Goal: Task Accomplishment & Management: Use online tool/utility

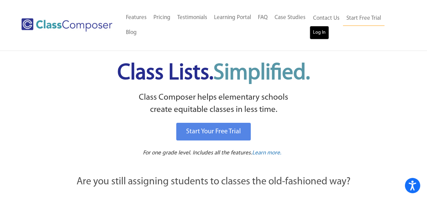
click at [318, 36] on link "Log In" at bounding box center [318, 33] width 19 height 14
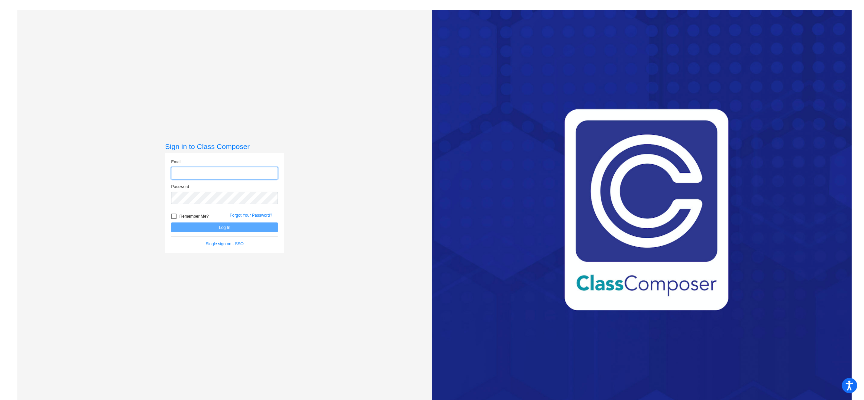
type input "[EMAIL_ADDRESS][DOMAIN_NAME]"
click at [203, 230] on button "Log In" at bounding box center [224, 227] width 107 height 10
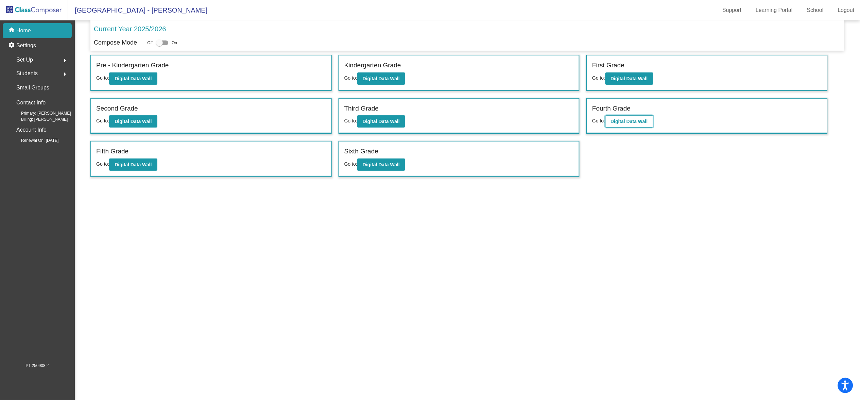
click at [621, 119] on b "Digital Data Wall" at bounding box center [629, 121] width 37 height 5
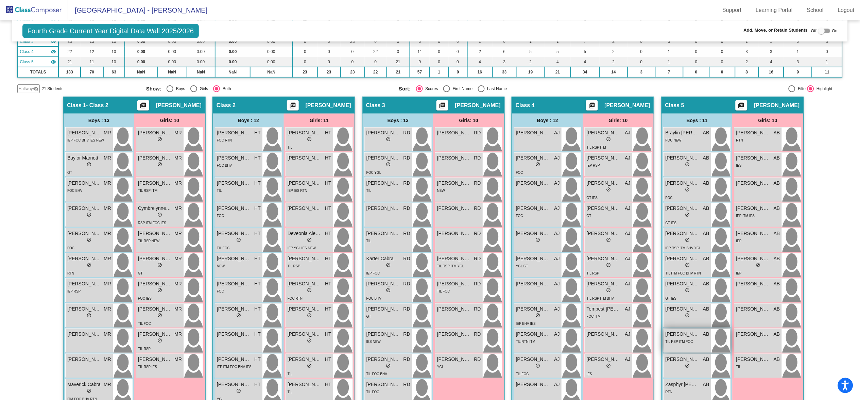
scroll to position [102, 0]
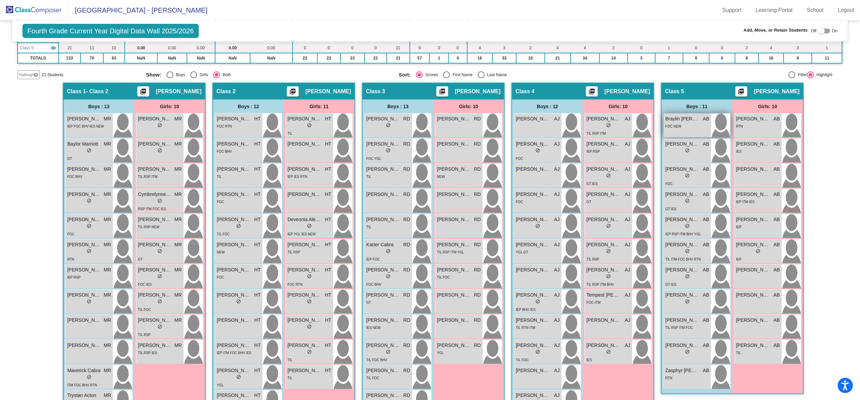
click at [673, 123] on div "FOC NEW" at bounding box center [674, 125] width 16 height 7
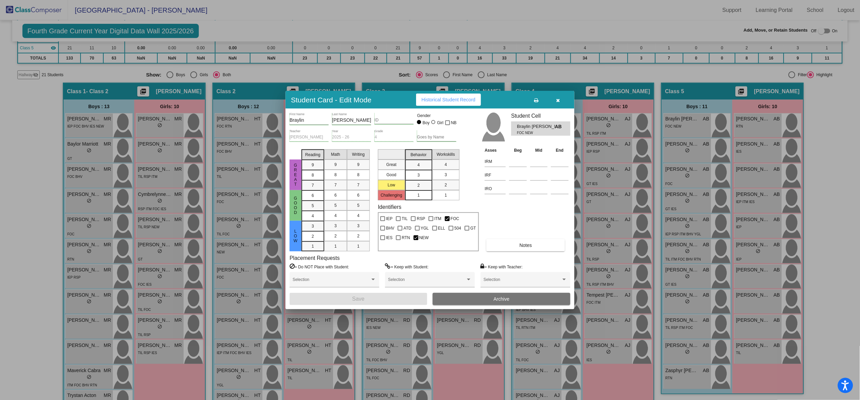
click at [447, 101] on span "Historical Student Record" at bounding box center [449, 99] width 54 height 5
